Goal: Task Accomplishment & Management: Manage account settings

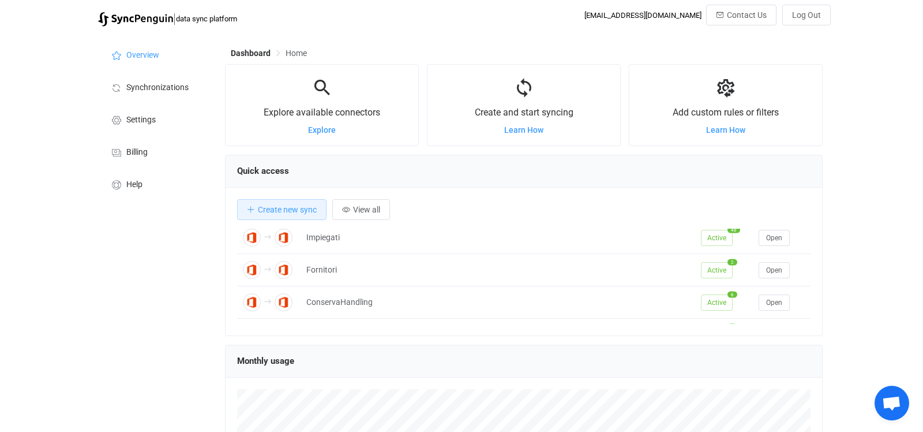
scroll to position [1, 0]
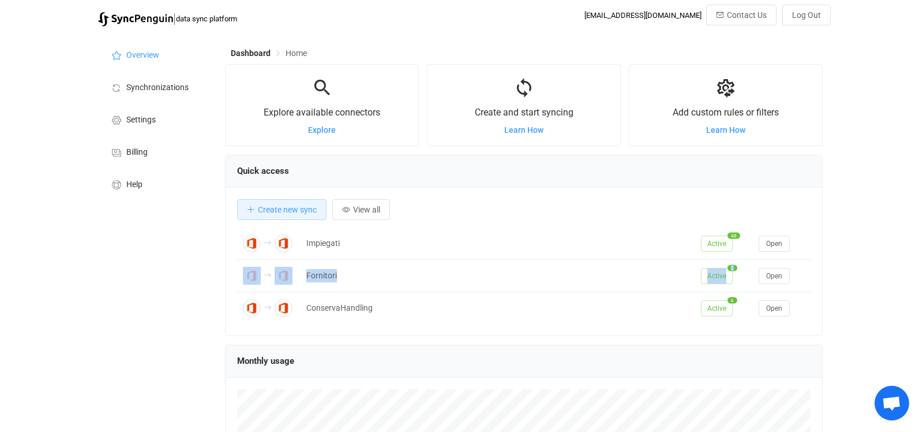
click at [738, 247] on div "Create new sync View all Impiegati Active 48 Open Fornitori Active 2 Open Conse…" at bounding box center [524, 261] width 597 height 148
click at [738, 249] on div "| data sync platform [EMAIL_ADDRESS][DOMAIN_NAME] Contact Us Log Out Overview S…" at bounding box center [461, 337] width 923 height 664
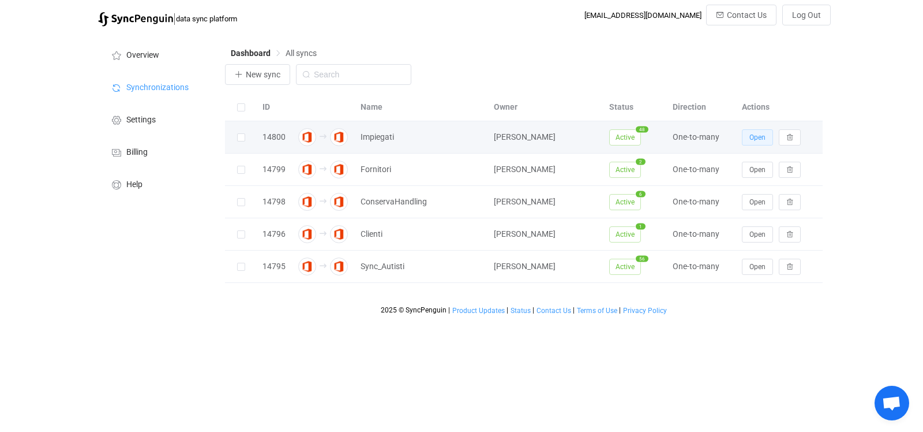
click at [756, 141] on span "Open" at bounding box center [757, 137] width 16 height 8
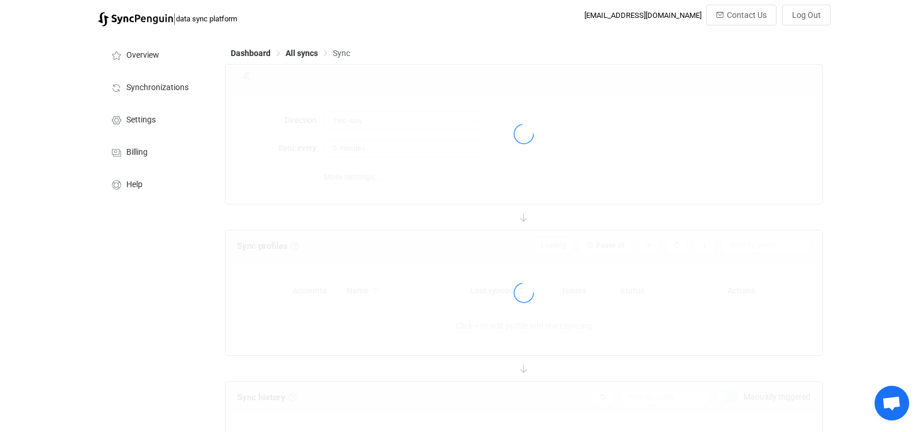
type input "A → B (one to many)"
type input "30 minutes"
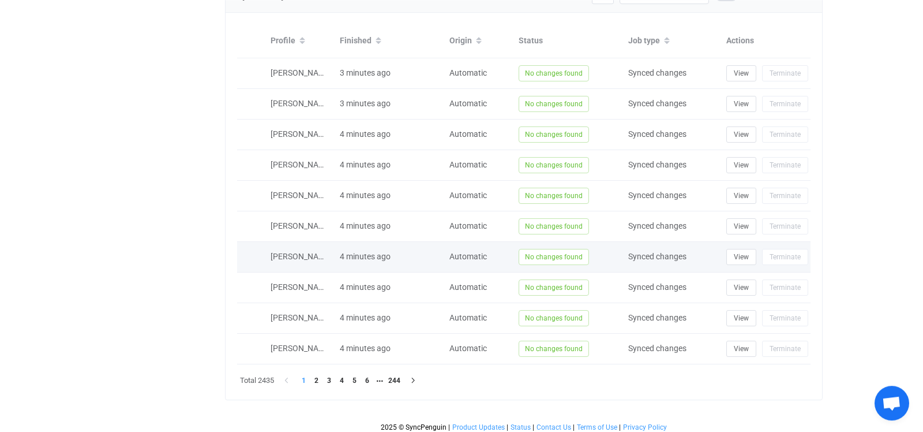
scroll to position [917, 0]
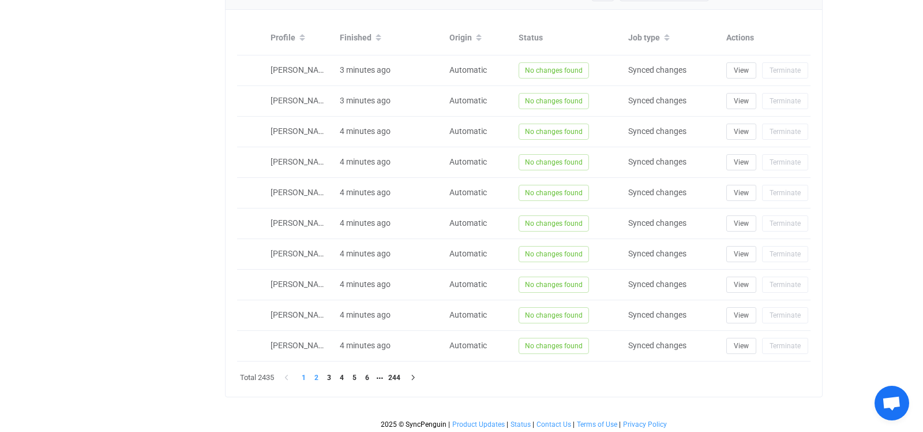
click at [319, 374] on li "2" at bounding box center [316, 377] width 13 height 13
click at [332, 373] on li "3" at bounding box center [328, 377] width 13 height 13
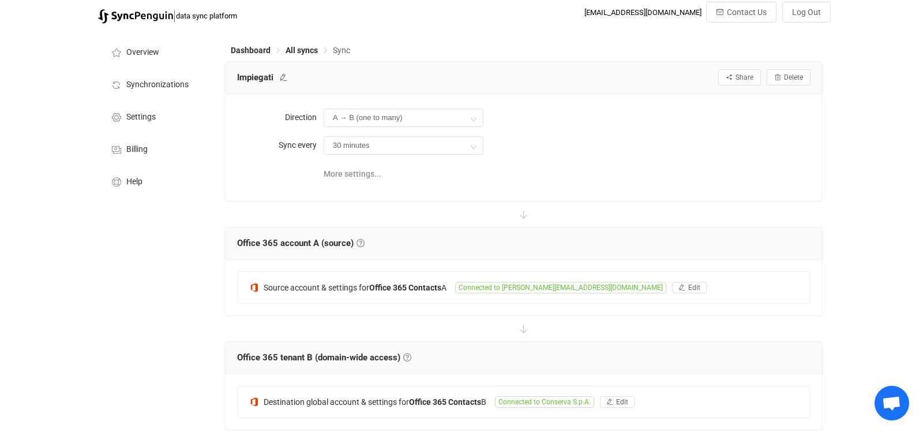
scroll to position [0, 0]
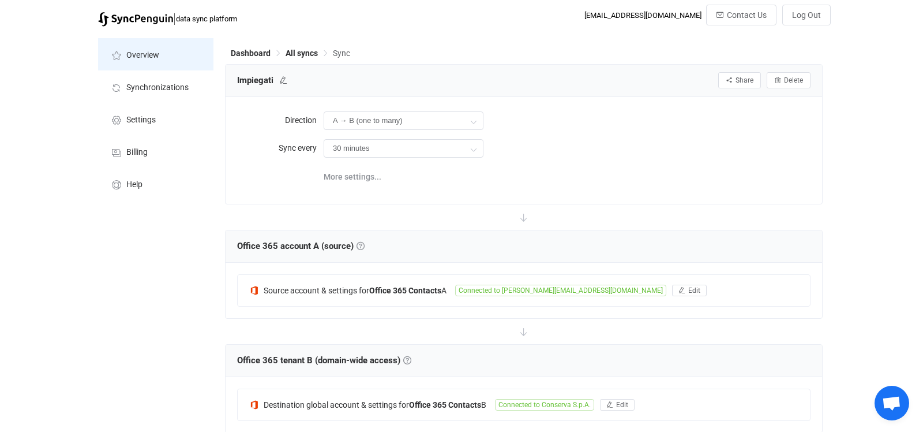
click at [134, 52] on span "Overview" at bounding box center [142, 55] width 33 height 9
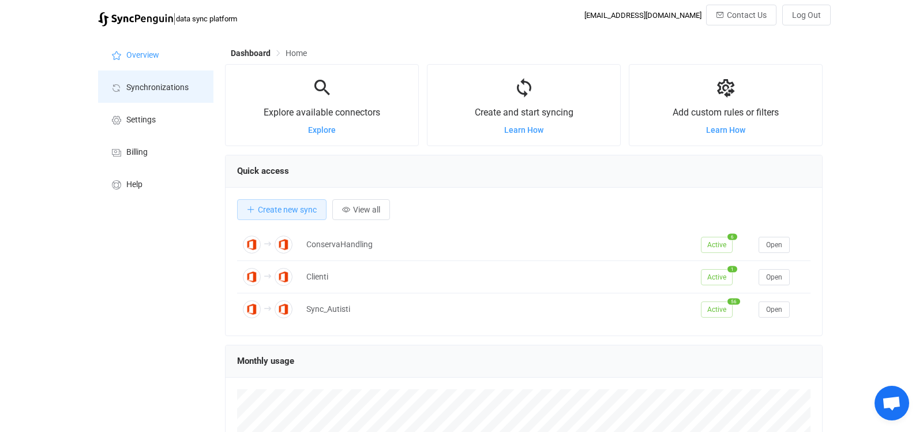
click at [143, 87] on span "Synchronizations" at bounding box center [157, 87] width 62 height 9
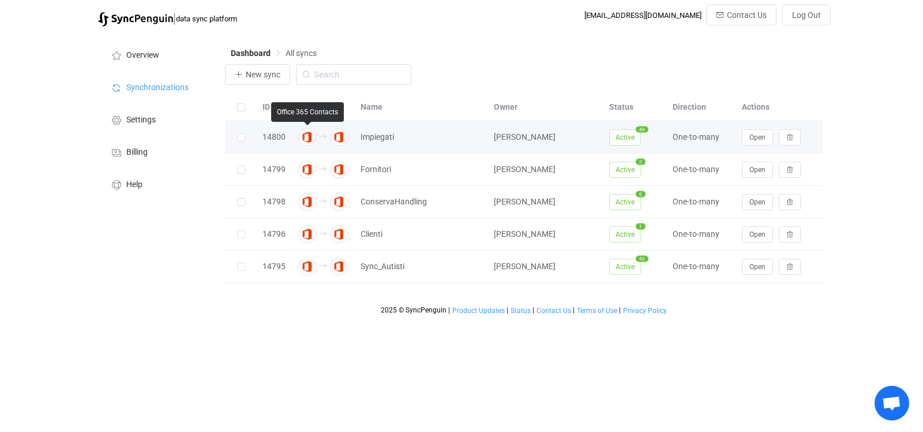
click at [307, 142] on img at bounding box center [307, 137] width 18 height 18
click at [751, 132] on button "Open" at bounding box center [757, 137] width 31 height 16
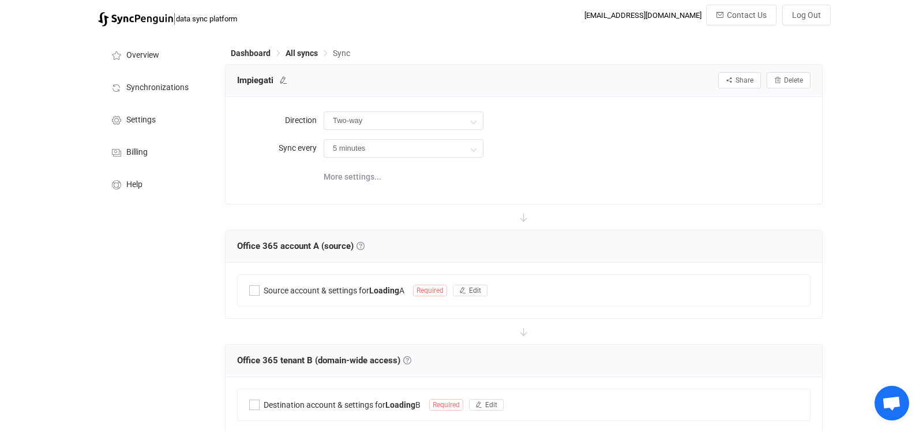
type input "A → B (one to many)"
type input "30 minutes"
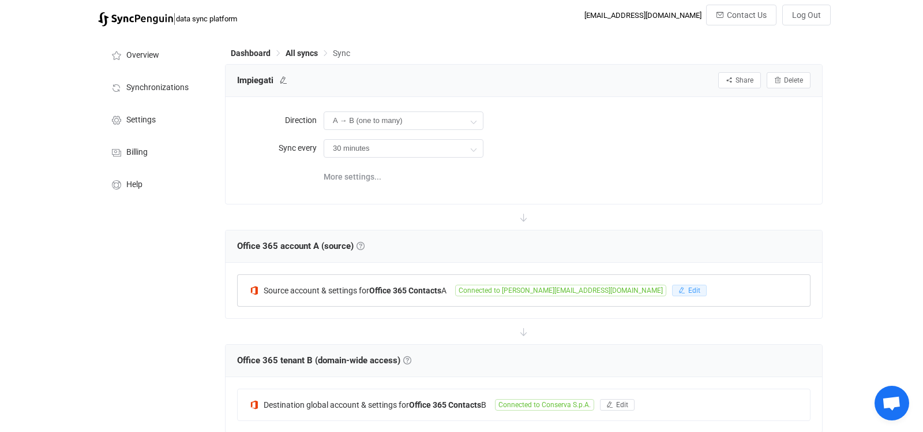
click at [688, 290] on span "Edit" at bounding box center [694, 290] width 12 height 8
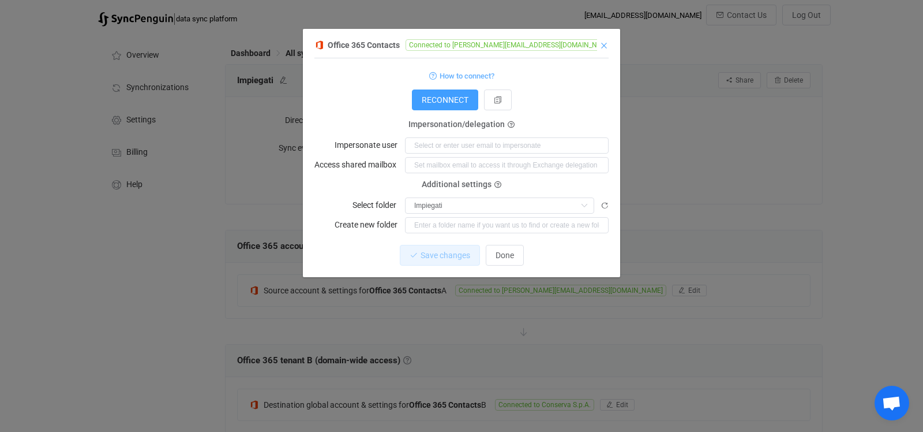
click at [606, 48] on icon "Close" at bounding box center [603, 45] width 9 height 9
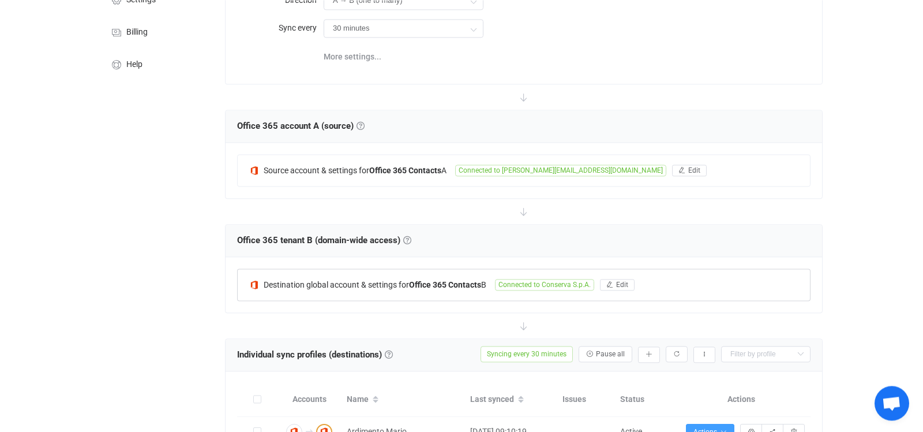
scroll to position [121, 0]
click at [625, 286] on span "Edit" at bounding box center [622, 283] width 12 height 8
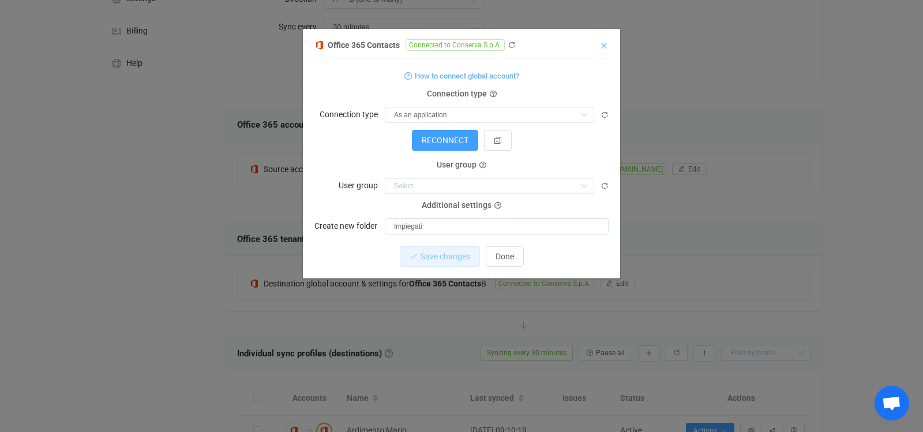
click at [608, 44] on icon "Close" at bounding box center [603, 45] width 9 height 9
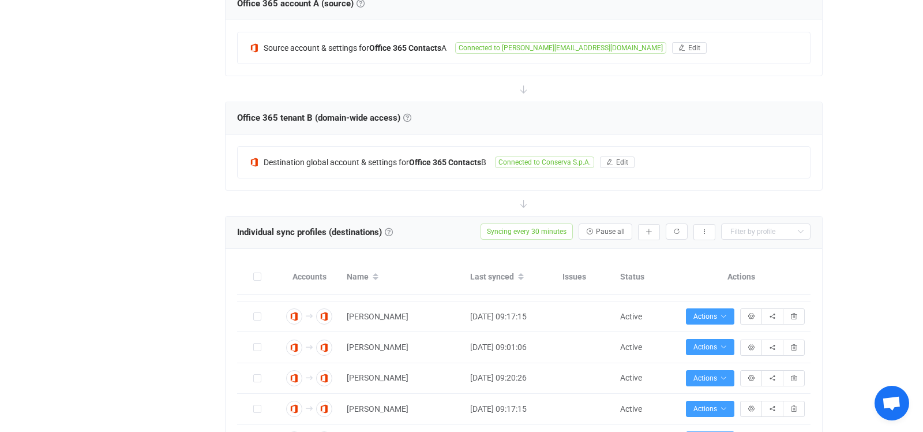
scroll to position [0, 0]
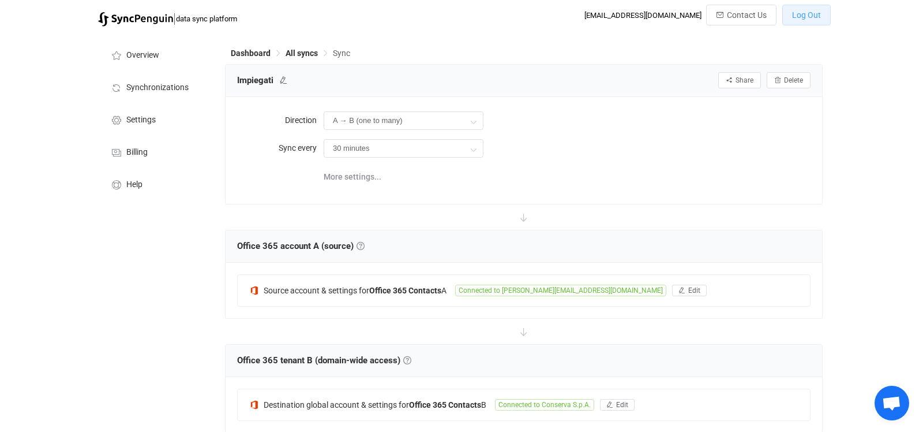
click at [823, 13] on button "Log Out" at bounding box center [806, 15] width 48 height 21
